Goal: Information Seeking & Learning: Compare options

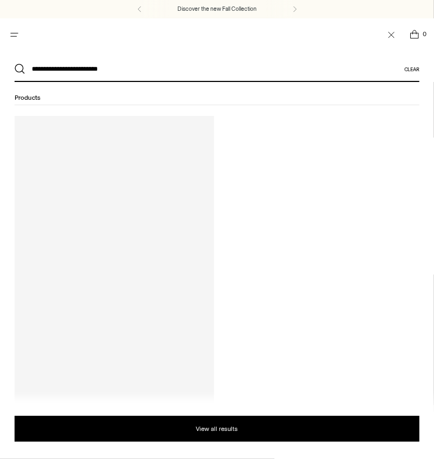
type input "**********"
click at [15, 64] on button "Search" at bounding box center [20, 69] width 11 height 11
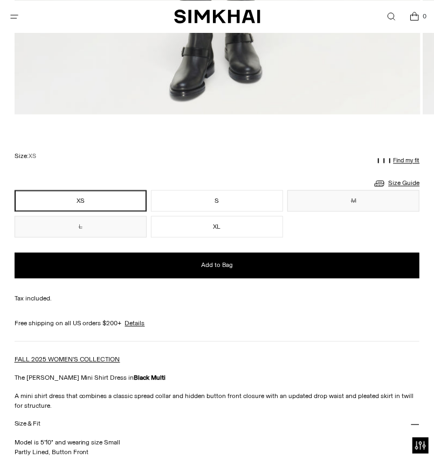
scroll to position [617, 0]
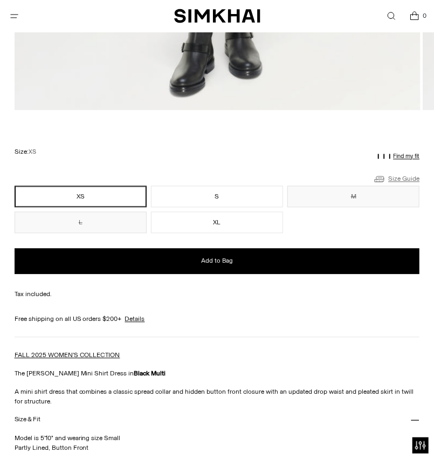
click at [395, 177] on link "Size Guide" at bounding box center [396, 179] width 46 height 13
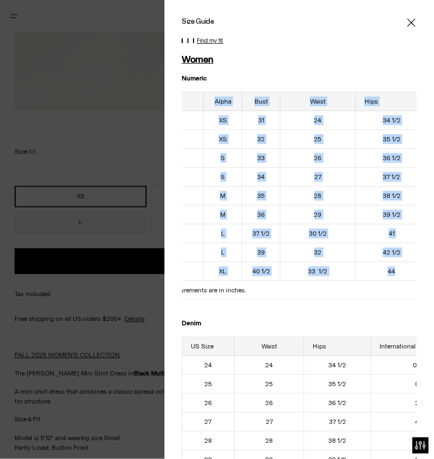
scroll to position [0, 46]
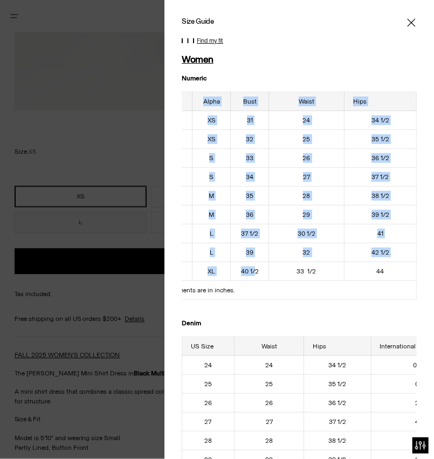
drag, startPoint x: 192, startPoint y: 104, endPoint x: 257, endPoint y: 278, distance: 186.3
click at [257, 278] on table "US Size Alpha Bust Waist Hips 00 XS 31 24 34 1/2 0 XS 32 25 35 1/2 2 S 33 26 36…" at bounding box center [275, 196] width 281 height 208
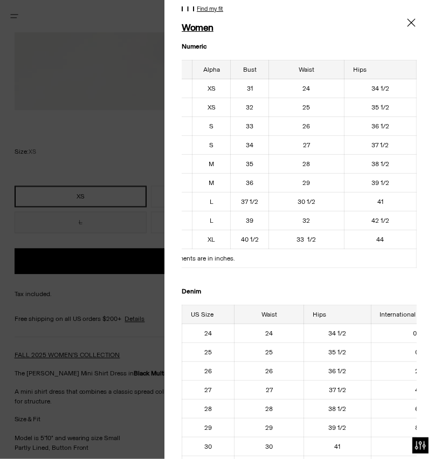
scroll to position [47, 0]
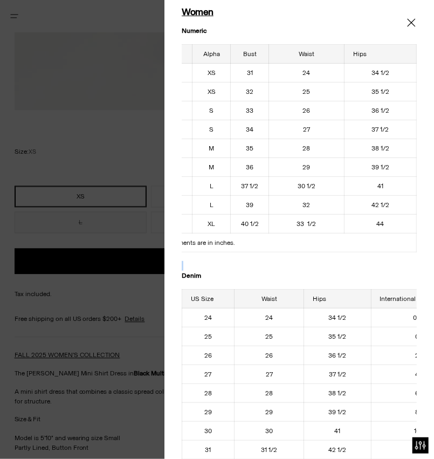
drag, startPoint x: 359, startPoint y: 251, endPoint x: 310, endPoint y: 257, distance: 48.9
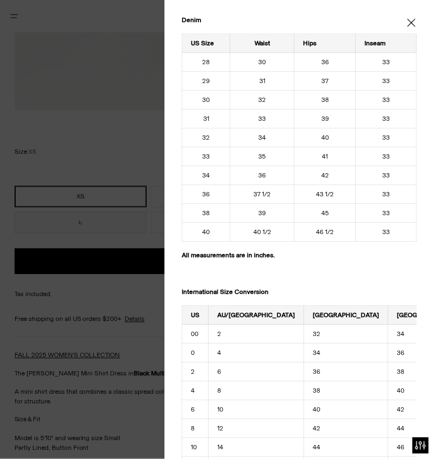
scroll to position [1187, 0]
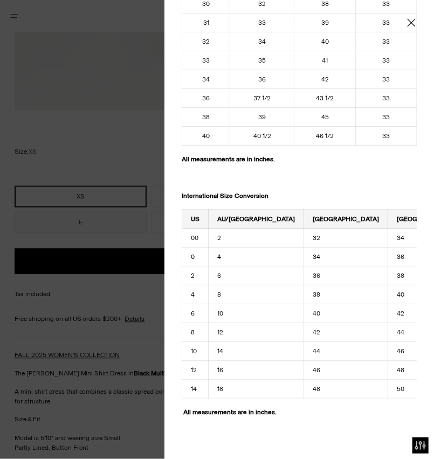
click at [413, 24] on icon "Close" at bounding box center [411, 22] width 9 height 11
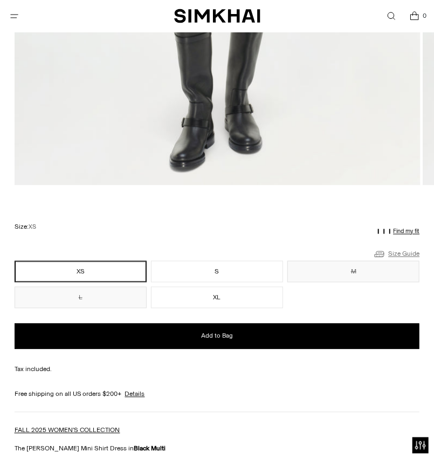
scroll to position [449, 0]
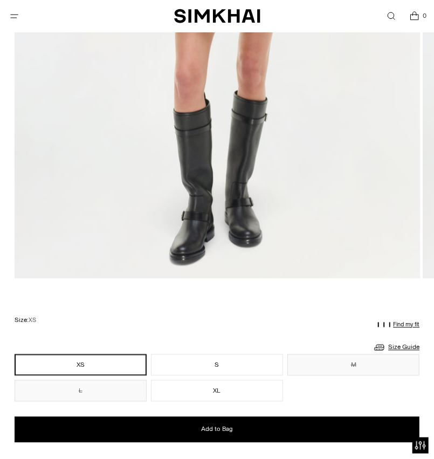
click at [393, 18] on link "Open search modal" at bounding box center [391, 16] width 22 height 22
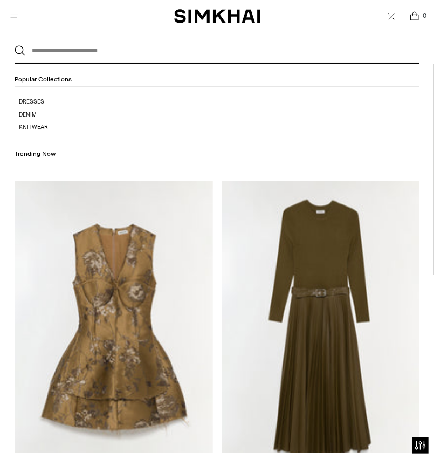
scroll to position [0, 0]
paste input "**********"
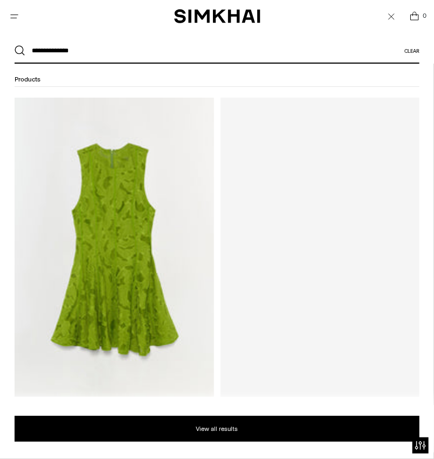
type input "**********"
click at [15, 45] on button "Search" at bounding box center [20, 50] width 11 height 11
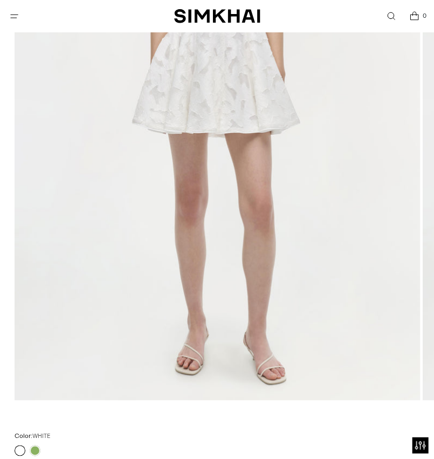
scroll to position [392, 0]
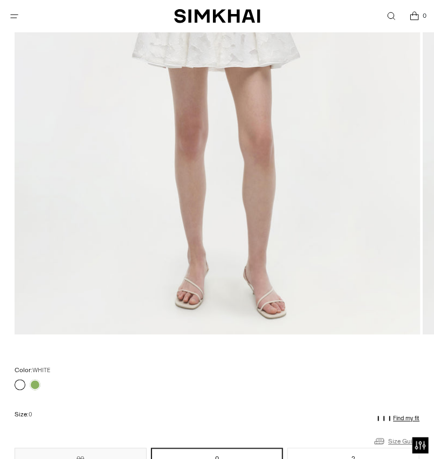
click at [399, 440] on link "Size Guide" at bounding box center [396, 441] width 46 height 13
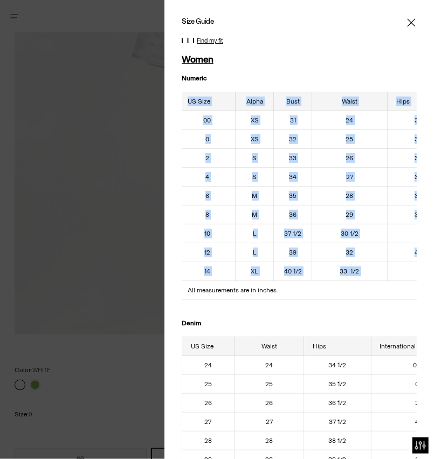
scroll to position [0, 46]
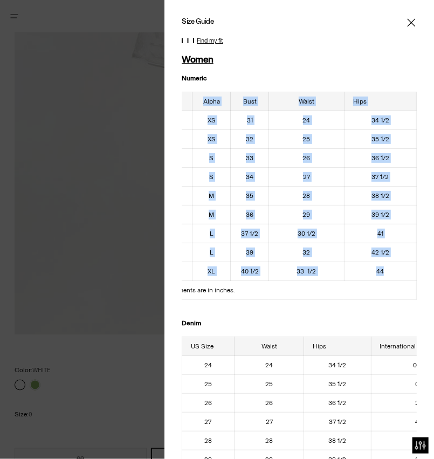
drag, startPoint x: 192, startPoint y: 101, endPoint x: 409, endPoint y: 277, distance: 279.0
click at [409, 277] on table "US Size Alpha Bust Waist Hips 00 XS 31 24 34 1/2 0 XS 32 25 35 1/2 2 S 33 26 36…" at bounding box center [275, 196] width 281 height 208
copy table "US Size Alpha Bust Waist Hips 00 XS 31 24 34 1/2 0 XS 32 25 35 1/2 2 S 33 26 36…"
click at [201, 102] on th "Alpha" at bounding box center [211, 101] width 38 height 19
drag, startPoint x: 203, startPoint y: 102, endPoint x: 418, endPoint y: 270, distance: 272.7
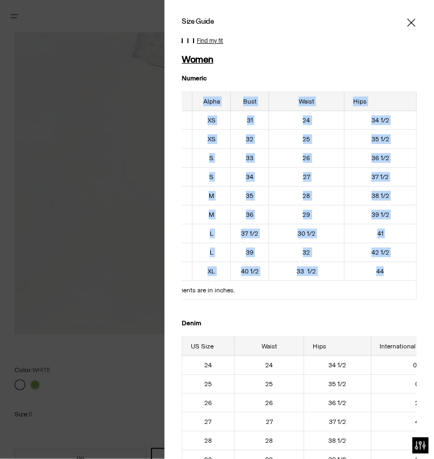
click at [417, 270] on div "US Size Alpha Bust Waist Hips 00 XS 31 24 34 1/2 0 XS 32 25 35 1/2 2 S 33 26 36…" at bounding box center [299, 196] width 235 height 208
copy table "Alpha Bust Waist Hips 00 XS 31 24 34 1/2 0 XS 32 25 35 1/2 2 S 33 26 36 1/2 4 S…"
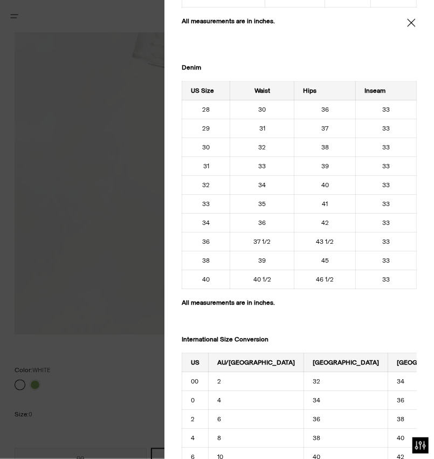
scroll to position [1187, 0]
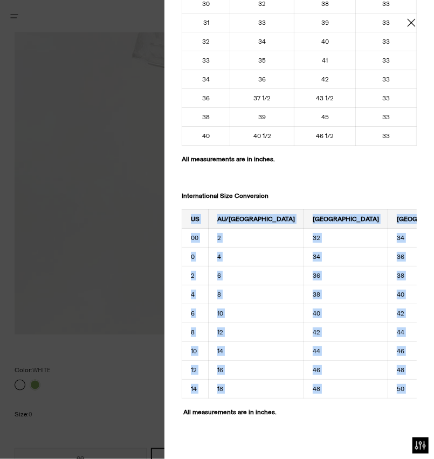
drag, startPoint x: 190, startPoint y: 209, endPoint x: 405, endPoint y: 381, distance: 274.6
click at [405, 381] on tbody "US AU/UK France Italy Germany 00 2 32 34 30 0 4 34 36 32 2 6 36 38 34 4 8 38 40…" at bounding box center [369, 304] width 374 height 189
copy tbody "US AU/UK France Italy Germany 00 2 32 34 30 0 4 34 36 32 2 6 36 38 34 4 8 38 40…"
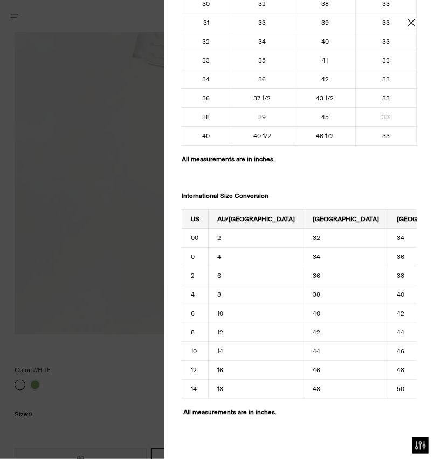
click at [180, 414] on div "Size Guide Women Numeric US Size Alpha Bust Waist Hips 00 XS 31 24 34 1/2 0 XS …" at bounding box center [299, 229] width 270 height 459
click at [84, 368] on div at bounding box center [217, 229] width 434 height 459
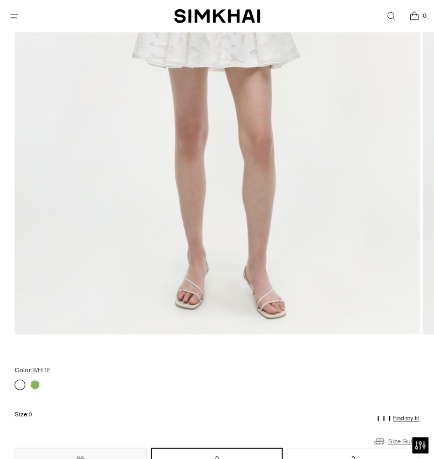
scroll to position [0, 0]
click at [388, 18] on link "Open search modal" at bounding box center [391, 16] width 22 height 22
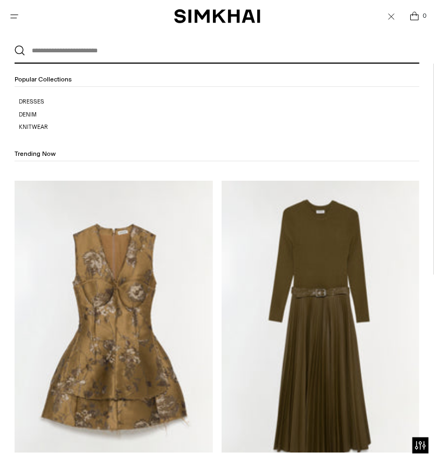
paste input "**********"
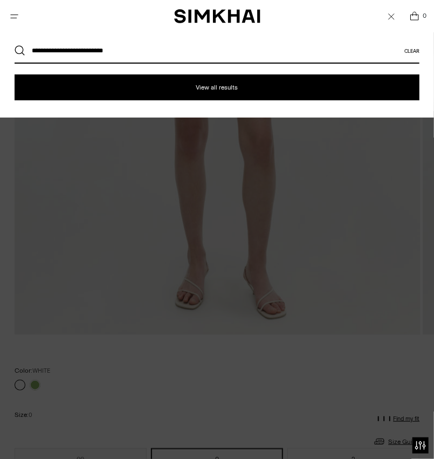
type input "**********"
click at [15, 45] on button "Search" at bounding box center [20, 50] width 11 height 11
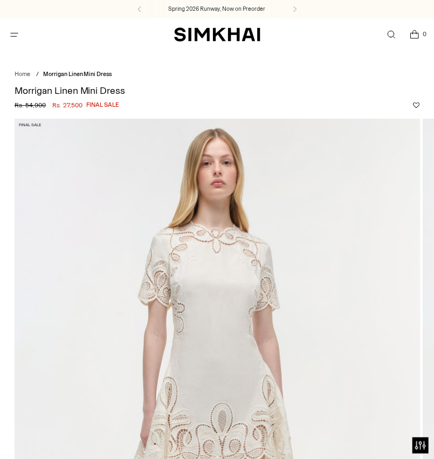
click at [387, 35] on link "Open search modal" at bounding box center [391, 35] width 22 height 22
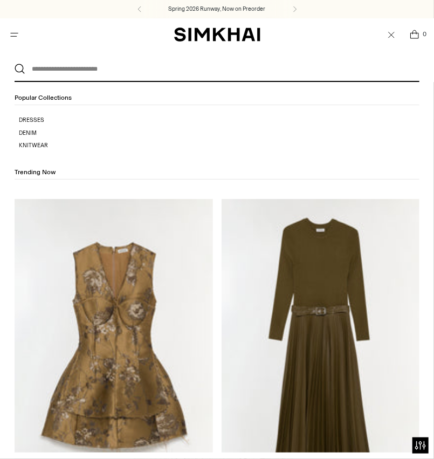
paste input "**********"
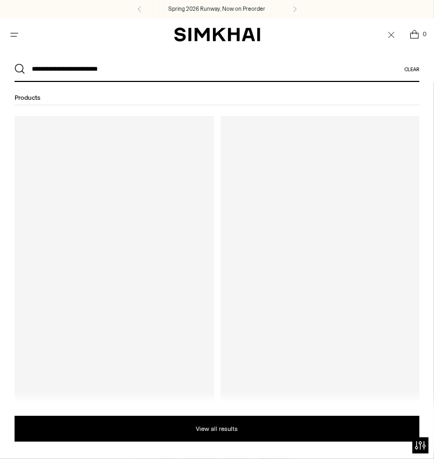
type input "**********"
click at [15, 64] on button "Search" at bounding box center [20, 69] width 11 height 11
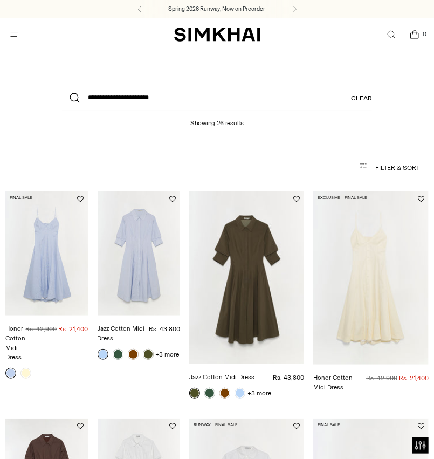
click at [25, 325] on link "Honor Cotton Midi Dress" at bounding box center [15, 343] width 20 height 36
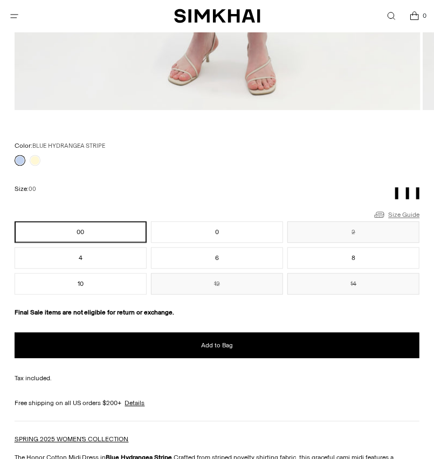
scroll to position [617, 0]
click at [404, 217] on link "Size Guide" at bounding box center [396, 214] width 46 height 13
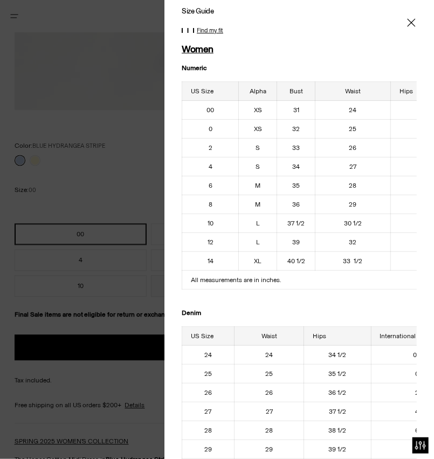
scroll to position [0, 0]
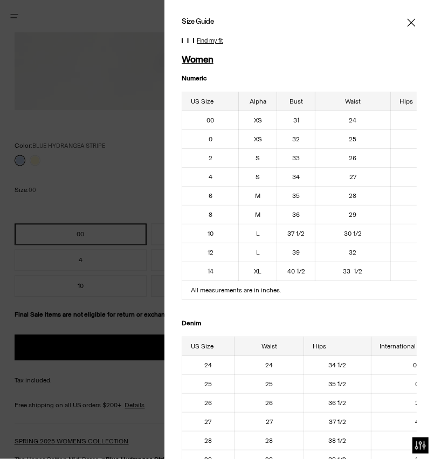
click at [408, 27] on icon "Close" at bounding box center [411, 22] width 9 height 11
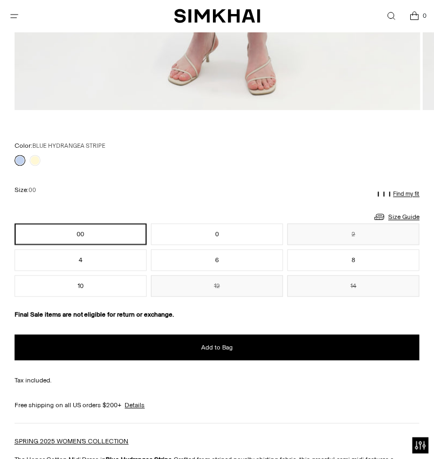
click at [392, 16] on link "Open search modal" at bounding box center [391, 16] width 22 height 22
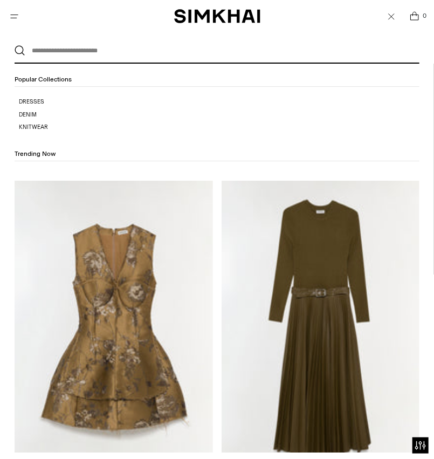
paste input "**********"
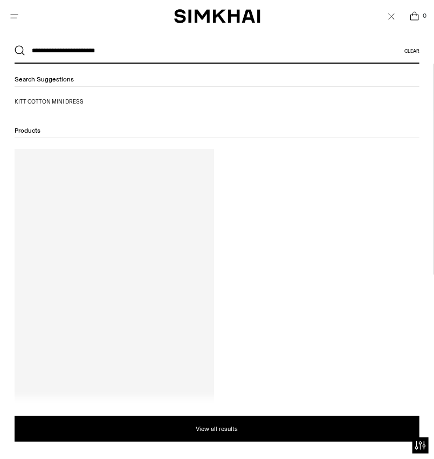
type input "**********"
click at [15, 45] on button "Search" at bounding box center [20, 50] width 11 height 11
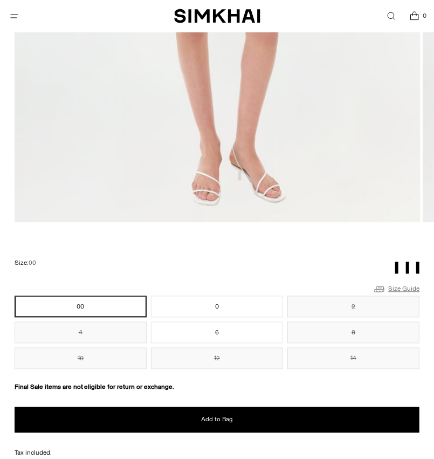
scroll to position [505, 0]
click at [394, 288] on link "Size Guide" at bounding box center [396, 288] width 46 height 13
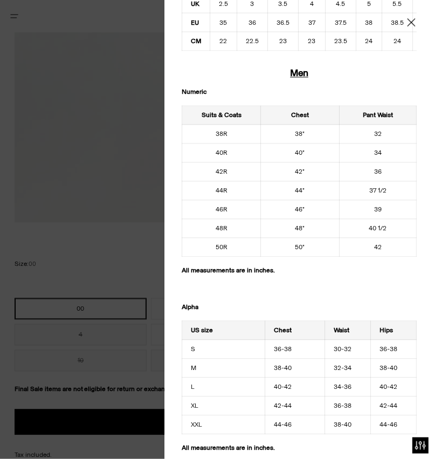
scroll to position [901, 0]
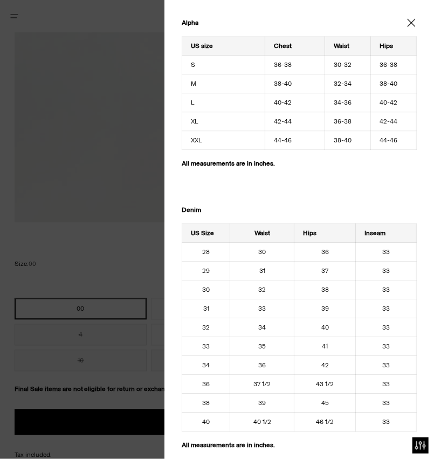
click at [253, 18] on div "Alpha" at bounding box center [299, 23] width 235 height 10
